Goal: Task Accomplishment & Management: Complete application form

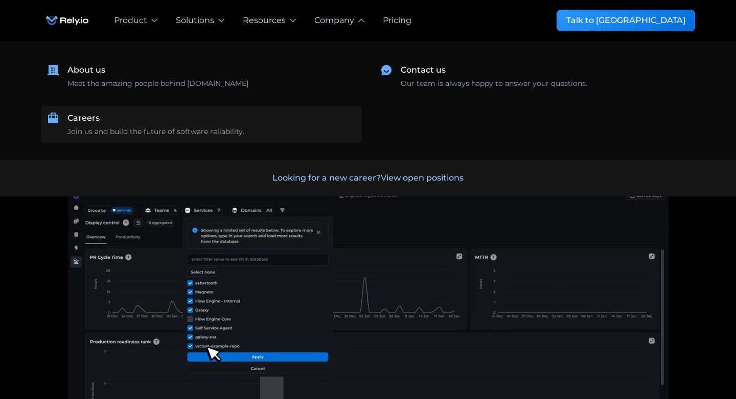
click at [166, 123] on div "Careers Join us and build the future of software reliability." at bounding box center [211, 124] width 288 height 25
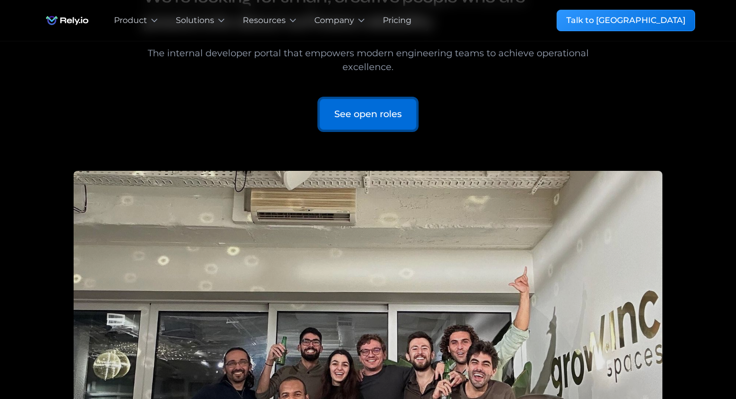
click at [344, 118] on div "See open roles" at bounding box center [367, 114] width 67 height 14
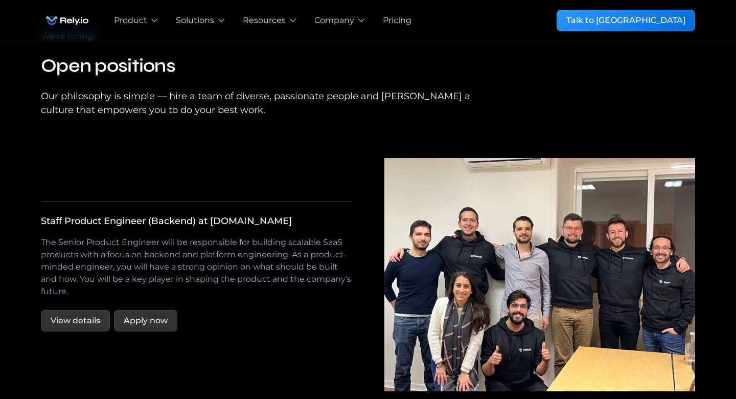
scroll to position [1758, 0]
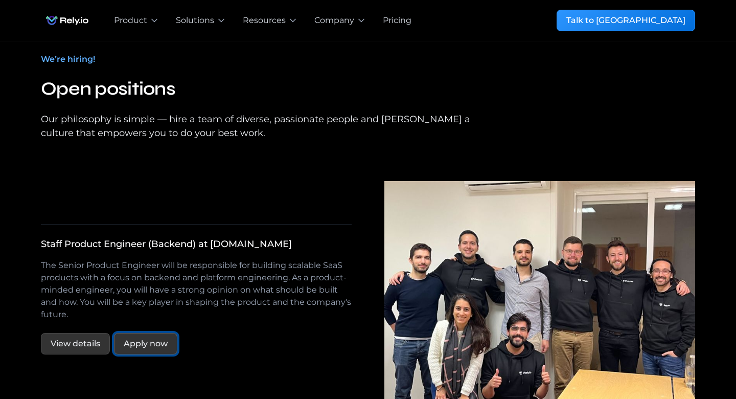
click at [133, 337] on div "Apply now" at bounding box center [146, 343] width 44 height 12
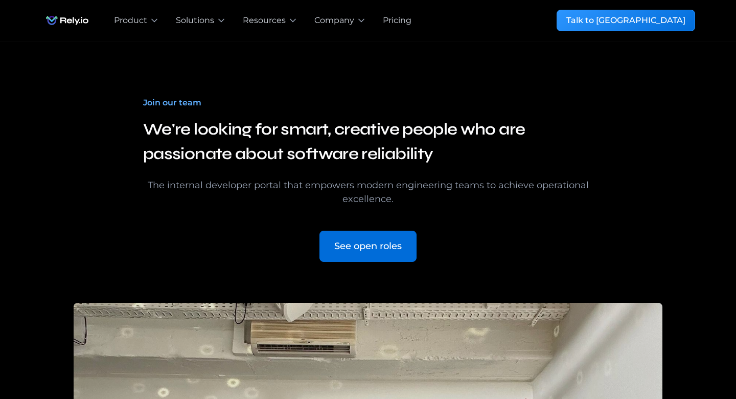
scroll to position [0, 0]
